Goal: Task Accomplishment & Management: Manage account settings

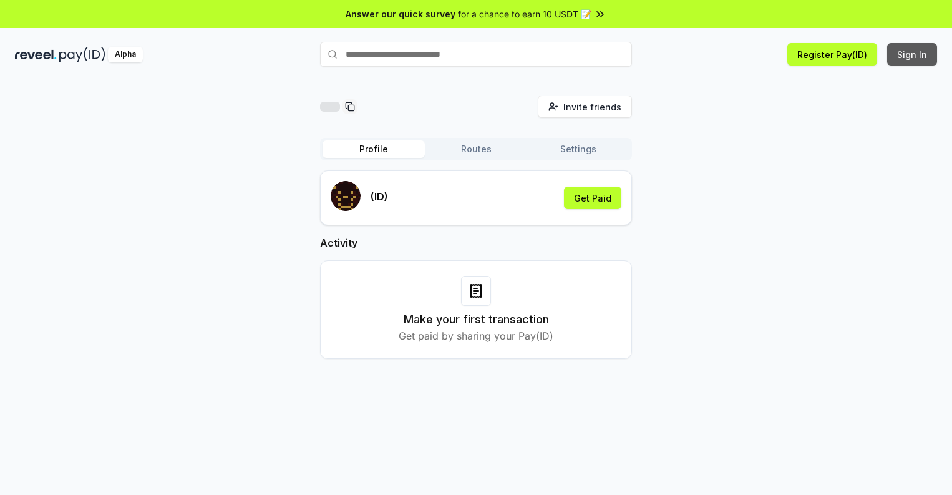
click at [913, 54] on button "Sign In" at bounding box center [912, 54] width 50 height 22
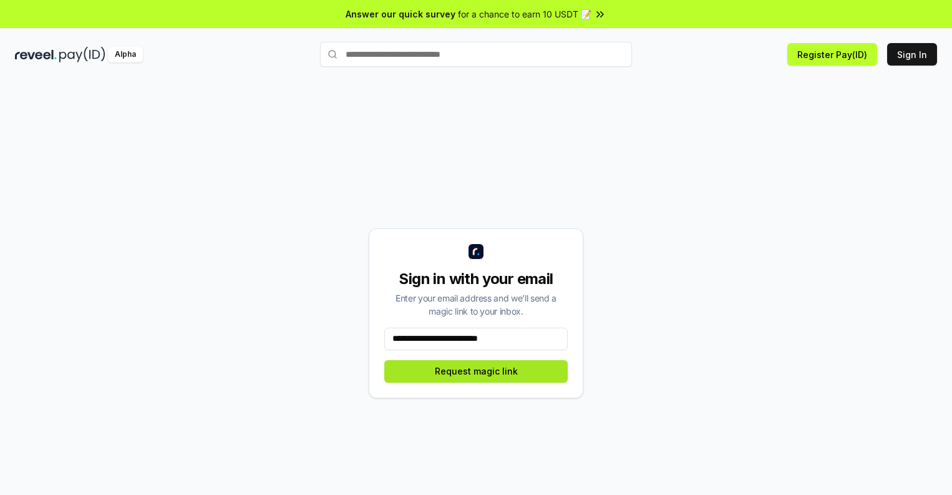
type input "**********"
click at [476, 370] on button "Request magic link" at bounding box center [475, 371] width 183 height 22
